Goal: Check status: Check status

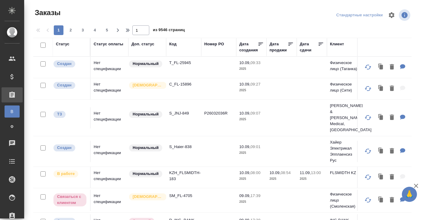
click at [172, 44] on div "Код" at bounding box center [172, 44] width 7 height 6
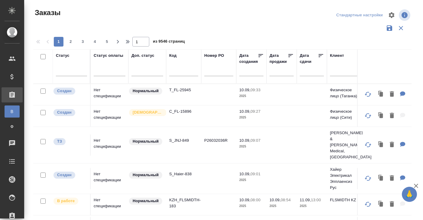
click at [172, 74] on input "text" at bounding box center [183, 73] width 29 height 8
paste input "C3_SCT-39"
type input "C3_SCT-39"
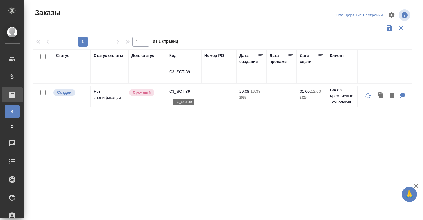
click at [180, 93] on p "C3_SCT-39" at bounding box center [183, 92] width 29 height 6
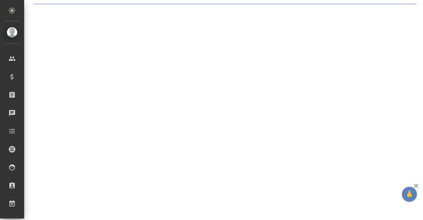
select select "RU"
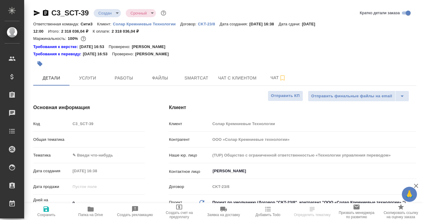
type textarea "x"
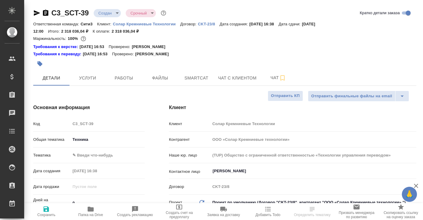
type textarea "x"
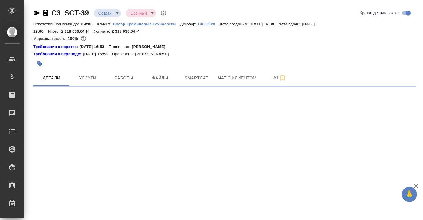
select select "RU"
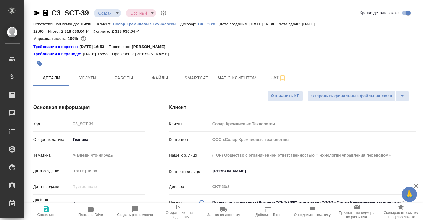
type textarea "x"
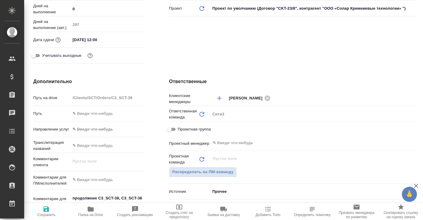
scroll to position [240, 0]
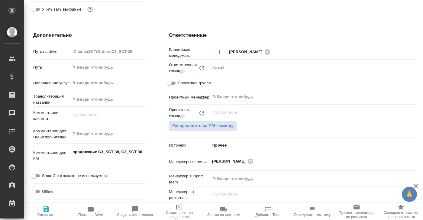
type textarea "x"
